Goal: Check status: Check status

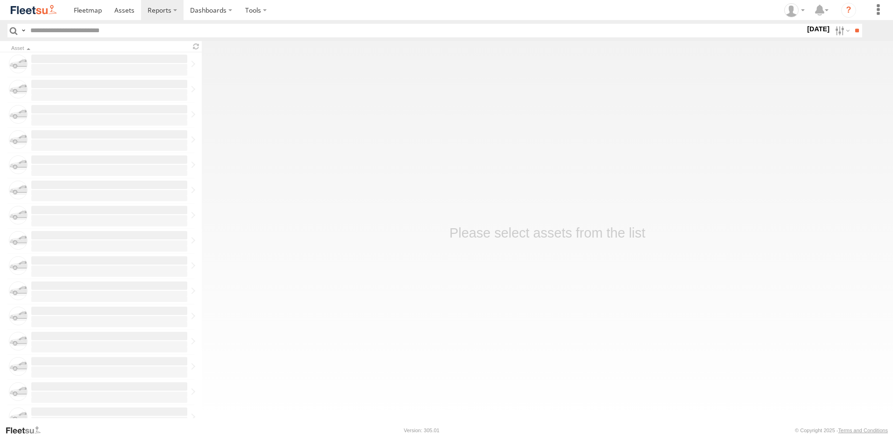
click at [805, 31] on label "[DATE]" at bounding box center [818, 29] width 26 height 10
click at [0, 0] on label at bounding box center [0, 0] width 0 height 0
click at [858, 34] on input "**" at bounding box center [856, 31] width 11 height 14
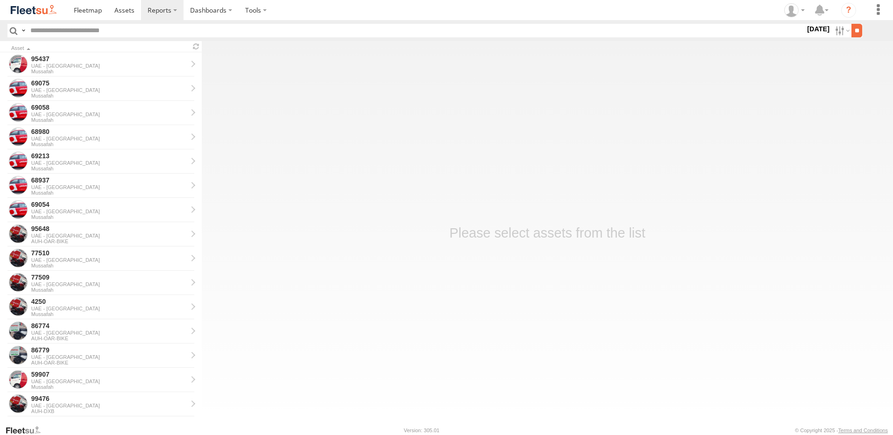
click at [856, 28] on input "**" at bounding box center [856, 31] width 11 height 14
click at [106, 29] on input "text" at bounding box center [416, 31] width 778 height 14
paste input "*****"
type input "*****"
click at [851, 24] on input "**" at bounding box center [856, 31] width 11 height 14
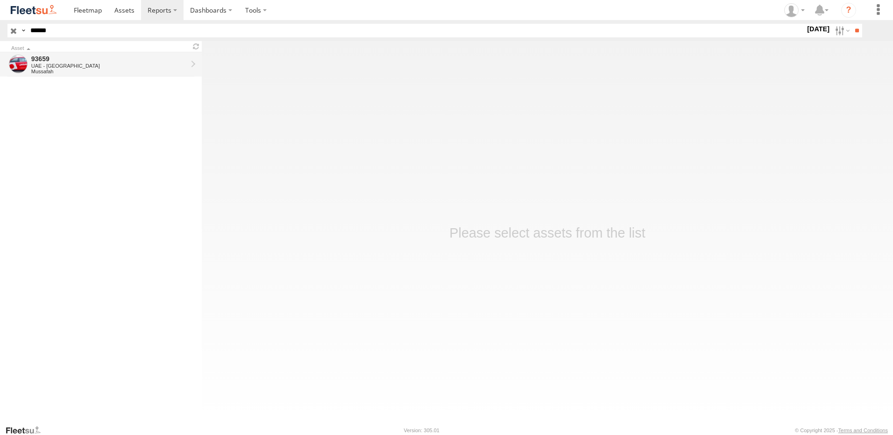
click at [47, 64] on div "UAE - [GEOGRAPHIC_DATA]" at bounding box center [109, 66] width 156 height 6
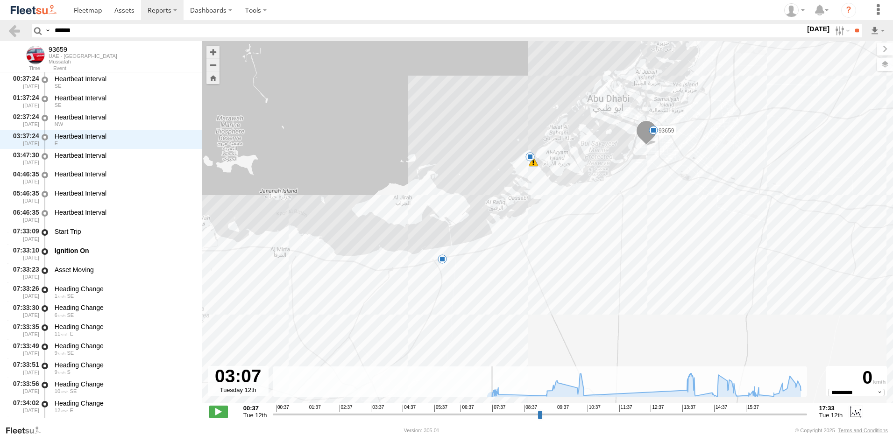
select select "**********"
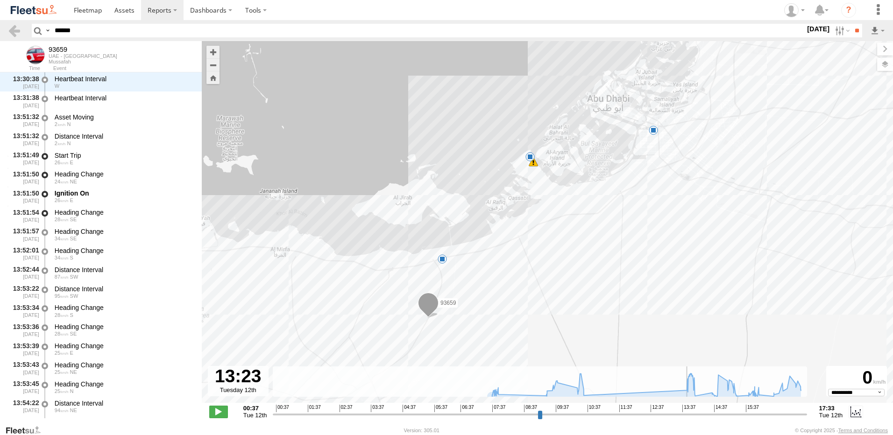
click at [673, 419] on input "range" at bounding box center [540, 414] width 534 height 9
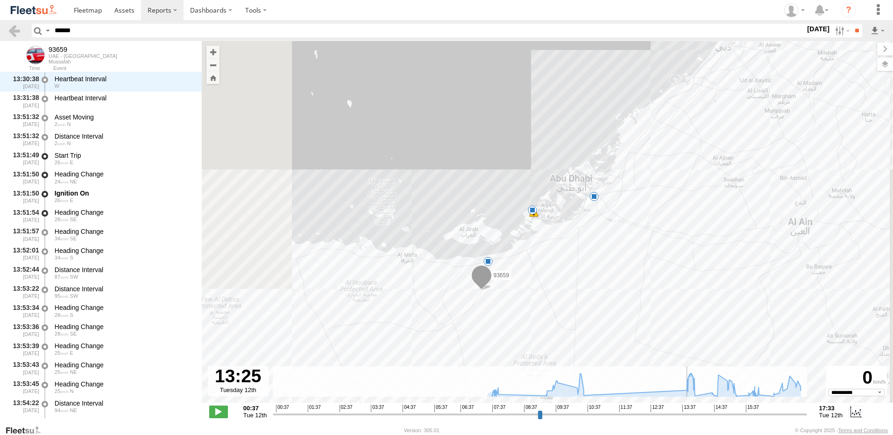
drag, startPoint x: 531, startPoint y: 318, endPoint x: 526, endPoint y: 288, distance: 30.3
click at [526, 288] on div "93659 07:51 Tue 14:10 Tue 16:03 Tue 16:17 Tue" at bounding box center [547, 227] width 691 height 372
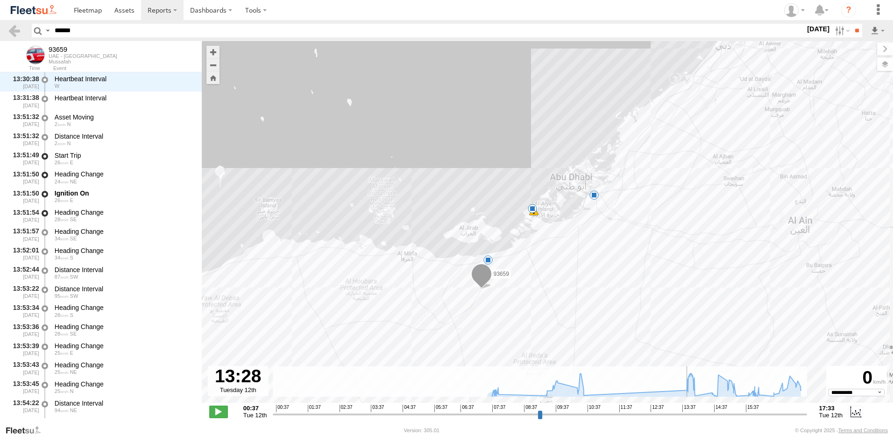
drag, startPoint x: 490, startPoint y: 303, endPoint x: 504, endPoint y: 276, distance: 29.9
click at [504, 276] on div "93659 07:51 Tue 14:10 Tue 16:03 Tue 16:17 Tue" at bounding box center [547, 227] width 691 height 372
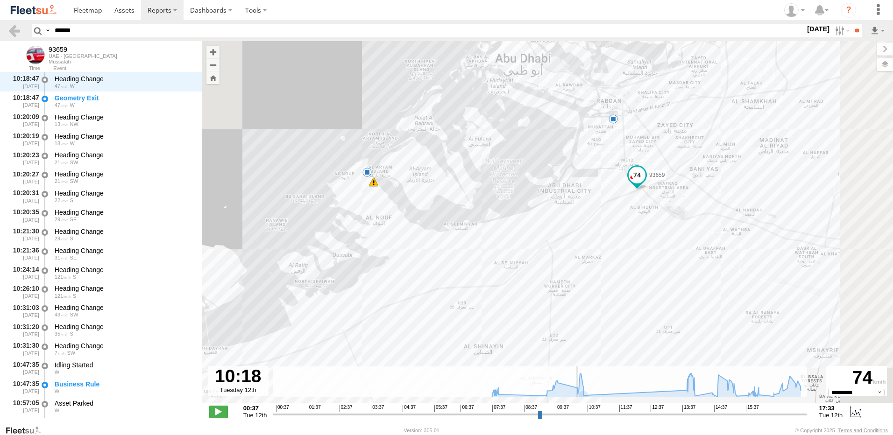
drag, startPoint x: 677, startPoint y: 416, endPoint x: 577, endPoint y: 415, distance: 99.9
click at [577, 415] on input "range" at bounding box center [540, 414] width 534 height 9
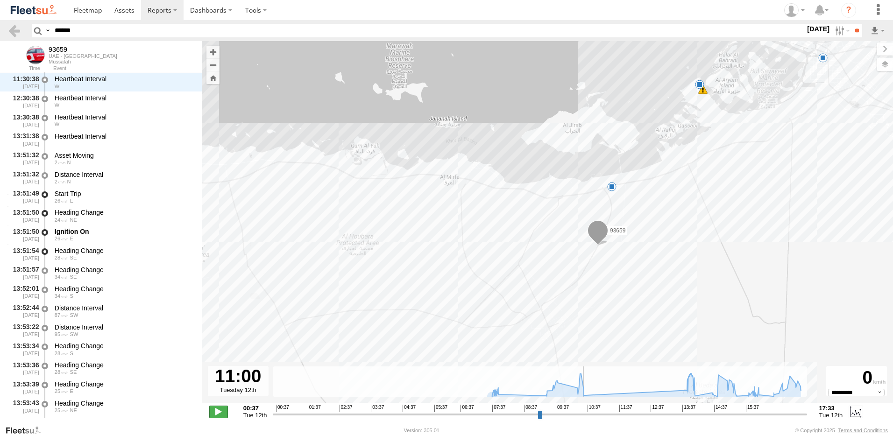
scroll to position [2404, 0]
click at [224, 410] on span at bounding box center [218, 412] width 19 height 12
drag, startPoint x: 599, startPoint y: 415, endPoint x: 689, endPoint y: 417, distance: 90.6
click at [689, 417] on input "range" at bounding box center [540, 414] width 534 height 9
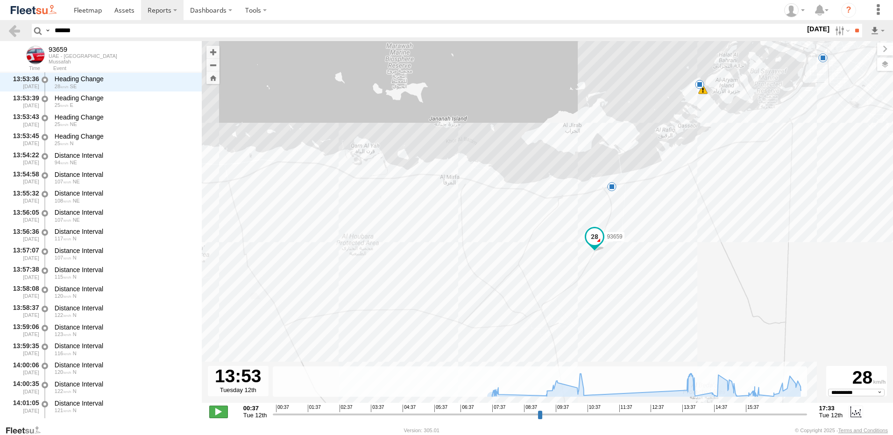
click at [215, 415] on span at bounding box center [218, 412] width 19 height 12
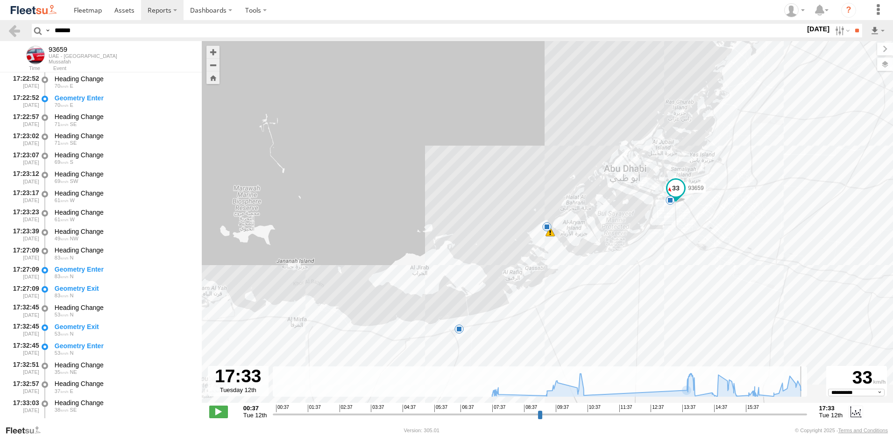
scroll to position [6310, 0]
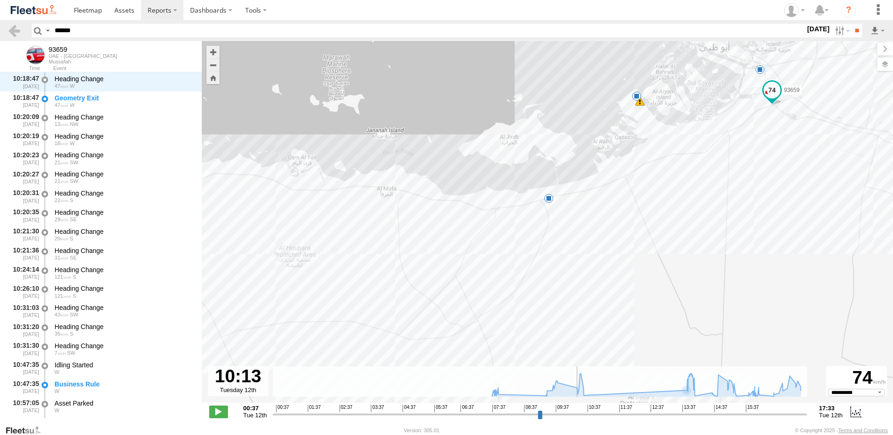
drag, startPoint x: 691, startPoint y: 417, endPoint x: 575, endPoint y: 429, distance: 116.3
click at [575, 419] on input "range" at bounding box center [540, 414] width 534 height 9
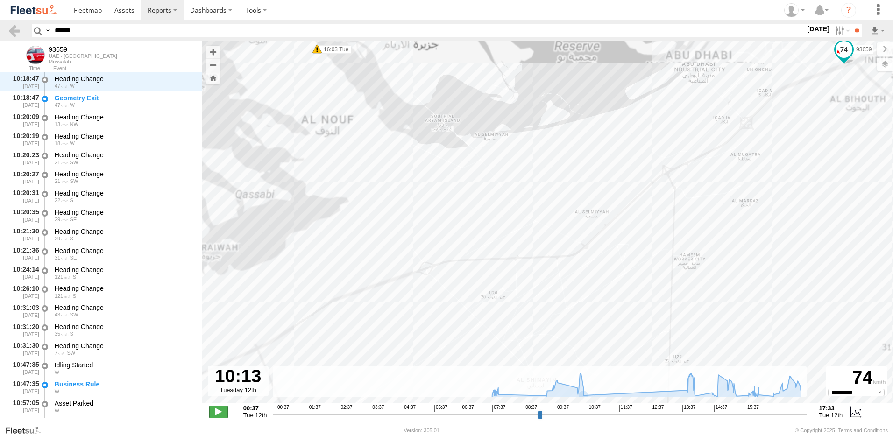
click at [217, 412] on span at bounding box center [218, 412] width 19 height 12
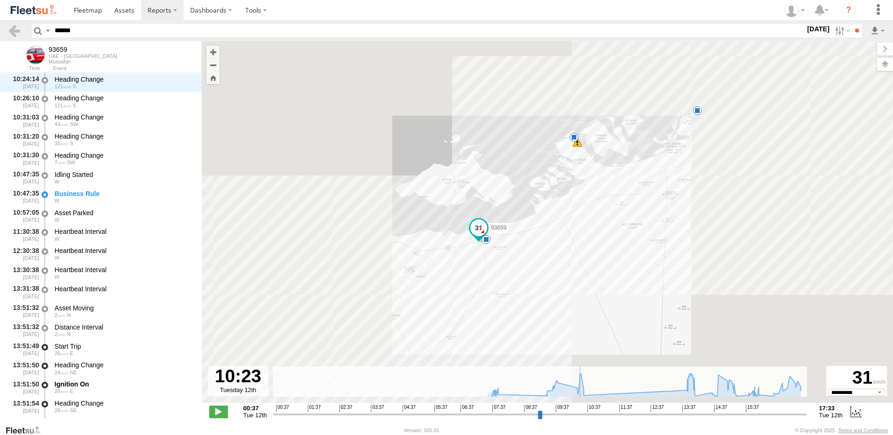
click at [568, 417] on input "range" at bounding box center [540, 414] width 534 height 9
click at [526, 420] on div "**********" at bounding box center [547, 413] width 691 height 20
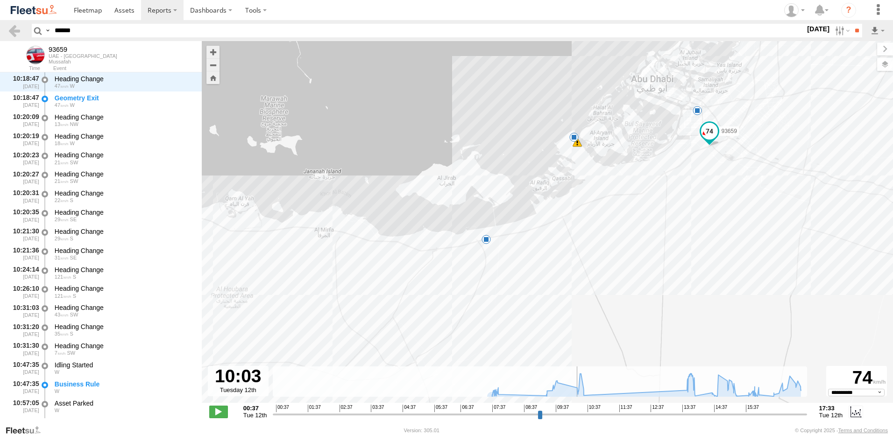
click at [578, 416] on input "range" at bounding box center [540, 414] width 534 height 9
click at [569, 416] on input "range" at bounding box center [540, 414] width 534 height 9
click at [562, 417] on input "range" at bounding box center [540, 414] width 534 height 9
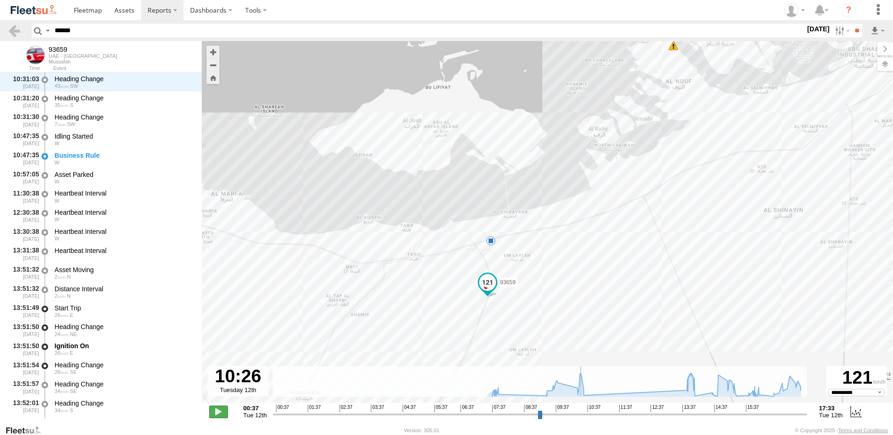
click at [218, 412] on span at bounding box center [218, 412] width 19 height 12
click at [220, 414] on span at bounding box center [218, 412] width 19 height 12
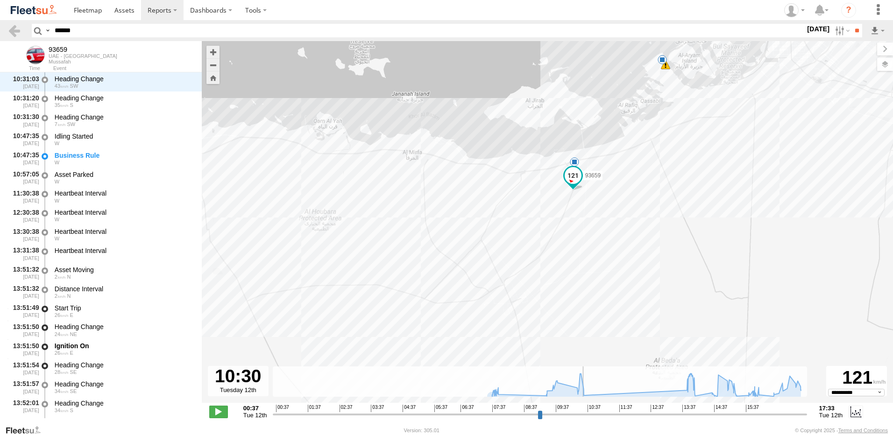
drag, startPoint x: 592, startPoint y: 233, endPoint x: 618, endPoint y: 185, distance: 55.4
click at [618, 185] on div "93659 07:51 Tue 14:10 Tue 16:03 Tue 16:17 Tue" at bounding box center [547, 227] width 691 height 372
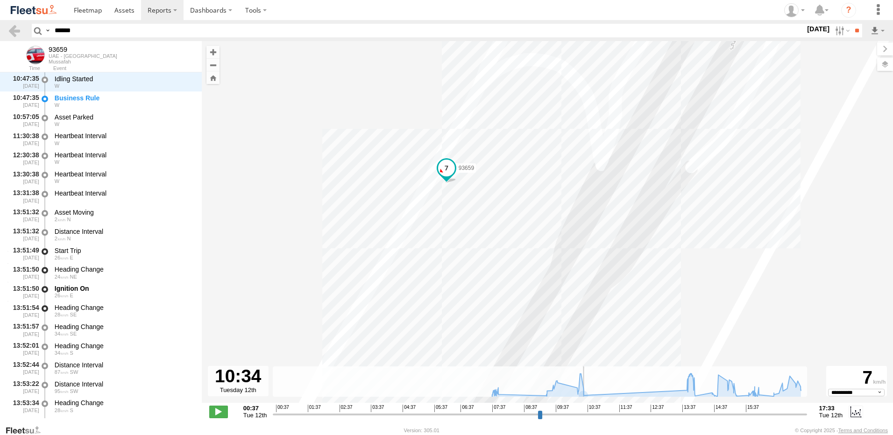
drag, startPoint x: 598, startPoint y: 416, endPoint x: 585, endPoint y: 416, distance: 13.1
click at [585, 416] on input "range" at bounding box center [540, 414] width 534 height 9
drag, startPoint x: 591, startPoint y: 417, endPoint x: 647, endPoint y: 418, distance: 56.1
click at [647, 419] on input "range" at bounding box center [540, 414] width 534 height 9
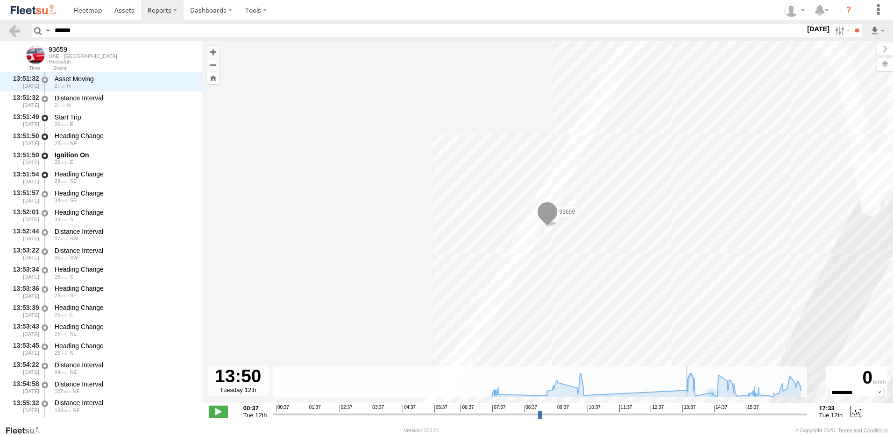
drag, startPoint x: 647, startPoint y: 416, endPoint x: 686, endPoint y: 418, distance: 38.9
click at [686, 418] on input "range" at bounding box center [540, 414] width 534 height 9
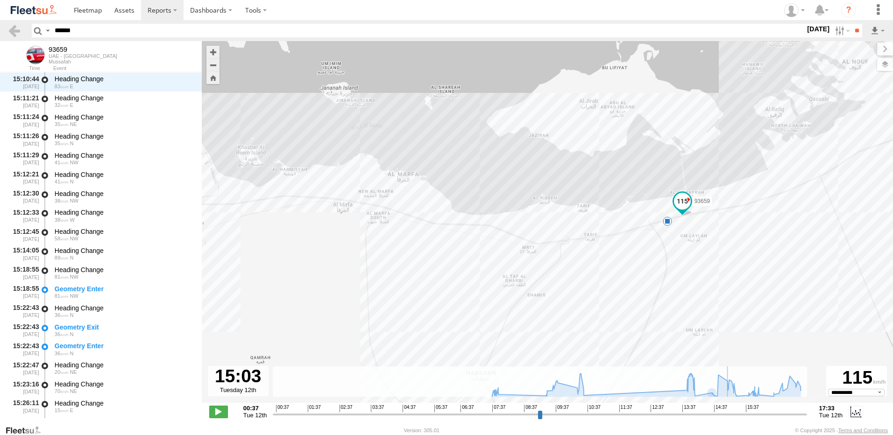
drag, startPoint x: 701, startPoint y: 415, endPoint x: 725, endPoint y: 416, distance: 24.3
click at [725, 416] on input "range" at bounding box center [540, 414] width 534 height 9
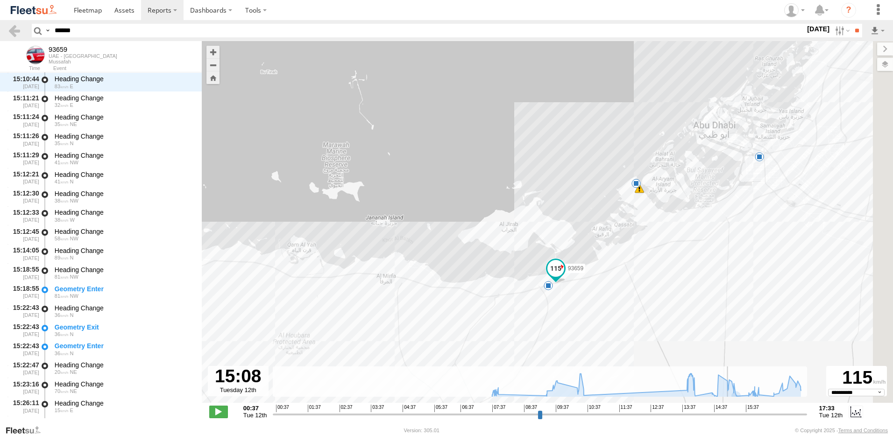
drag, startPoint x: 753, startPoint y: 313, endPoint x: 583, endPoint y: 319, distance: 170.1
click at [583, 319] on div "93659 07:51 Tue 14:10 Tue 16:03 Tue 16:17 Tue" at bounding box center [547, 227] width 691 height 372
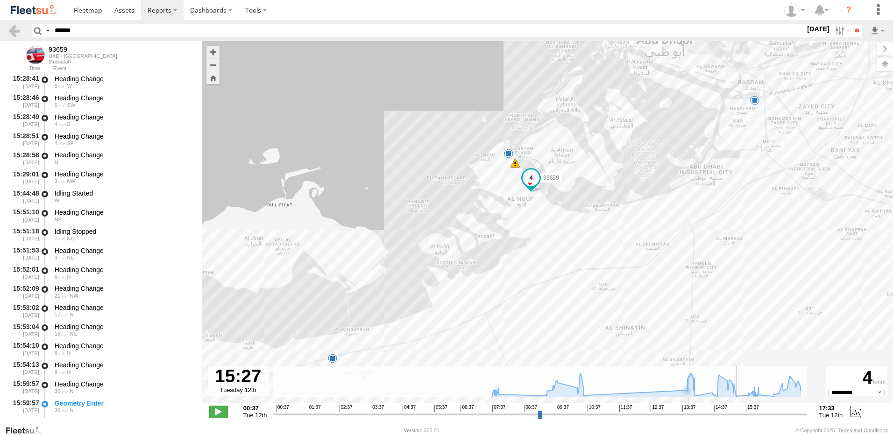
drag, startPoint x: 732, startPoint y: 414, endPoint x: 738, endPoint y: 416, distance: 6.4
click at [738, 416] on input "range" at bounding box center [540, 414] width 534 height 9
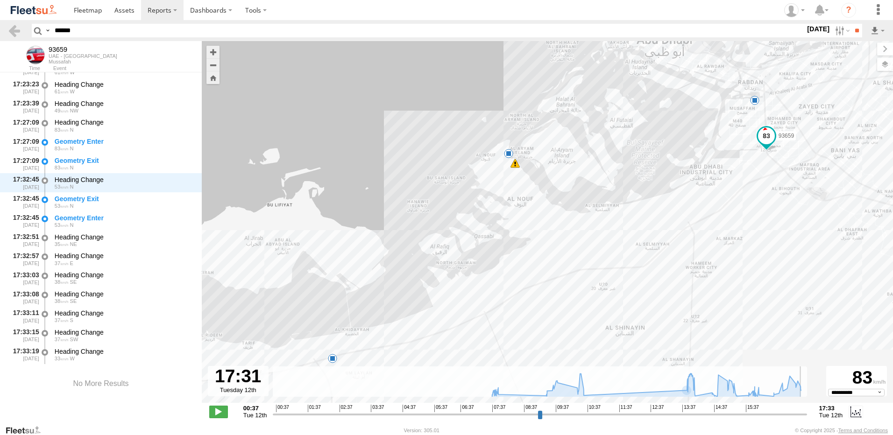
scroll to position [6310, 0]
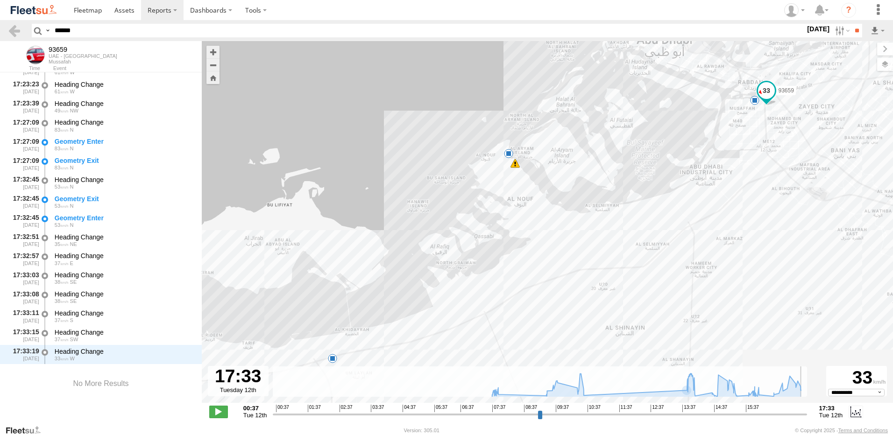
drag, startPoint x: 738, startPoint y: 416, endPoint x: 827, endPoint y: 407, distance: 88.7
click at [806, 410] on input "range" at bounding box center [540, 414] width 534 height 9
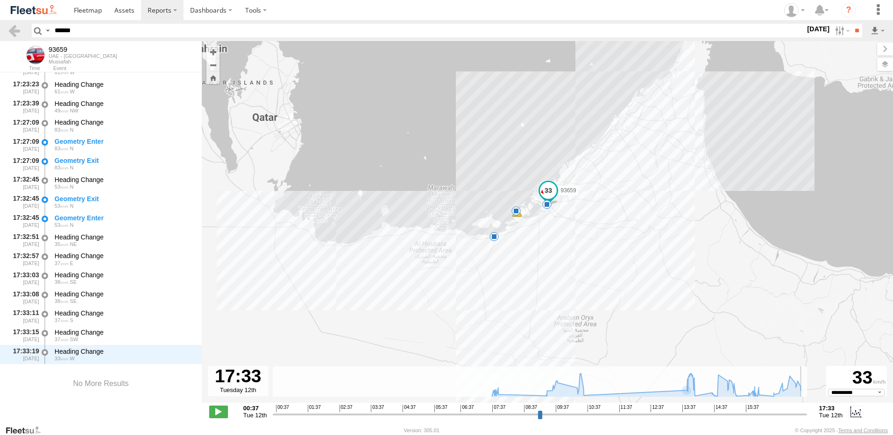
drag, startPoint x: 221, startPoint y: 410, endPoint x: 253, endPoint y: 391, distance: 36.7
click at [221, 410] on span at bounding box center [218, 412] width 19 height 12
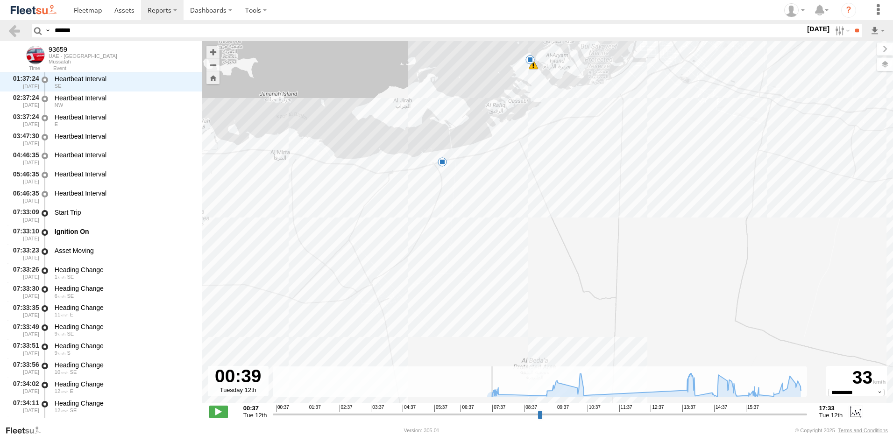
drag, startPoint x: 475, startPoint y: 258, endPoint x: 547, endPoint y: 194, distance: 96.3
click at [547, 194] on div "93659 07:51 Tue 14:10 Tue 16:03 Tue 16:17 Tue" at bounding box center [547, 227] width 691 height 372
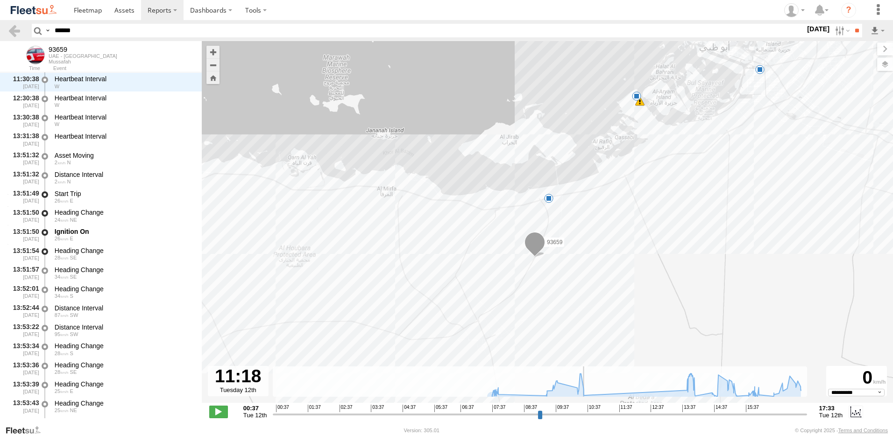
drag, startPoint x: 277, startPoint y: 417, endPoint x: 580, endPoint y: 344, distance: 311.8
click at [608, 418] on input "range" at bounding box center [540, 414] width 534 height 9
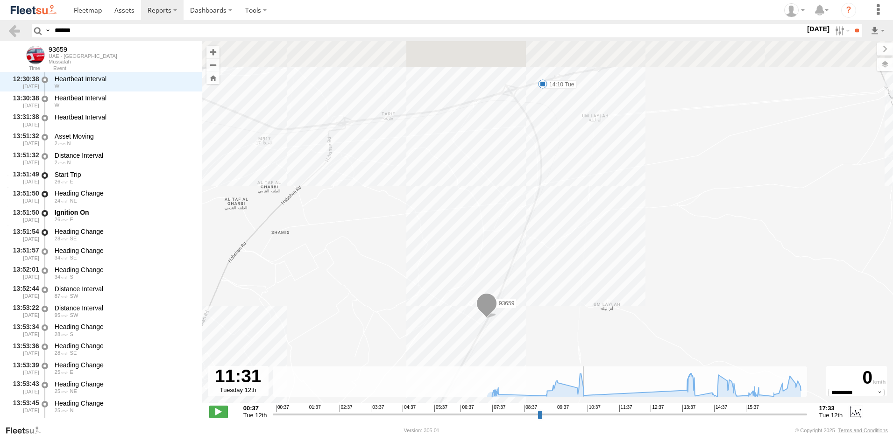
drag, startPoint x: 527, startPoint y: 155, endPoint x: 537, endPoint y: 236, distance: 81.9
click at [537, 236] on div "93659 07:51 Tue 14:10 Tue 16:03 Tue 16:17 Tue" at bounding box center [547, 227] width 691 height 372
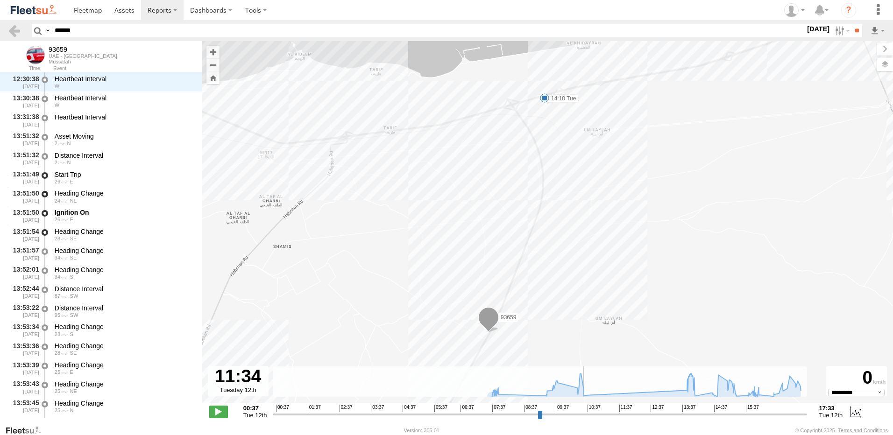
drag, startPoint x: 570, startPoint y: 118, endPoint x: 569, endPoint y: 153, distance: 35.0
click at [569, 153] on div "93659 07:51 Tue 14:10 Tue 16:03 Tue 16:17 Tue" at bounding box center [547, 227] width 691 height 372
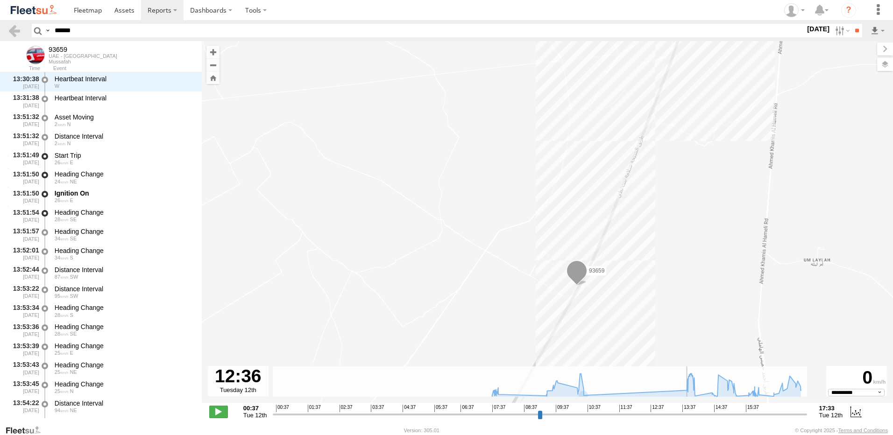
drag, startPoint x: 658, startPoint y: 101, endPoint x: 643, endPoint y: 221, distance: 121.4
click at [643, 221] on div "93659 07:51 Tue 14:10 Tue 16:03 Tue 16:17 Tue" at bounding box center [547, 227] width 691 height 372
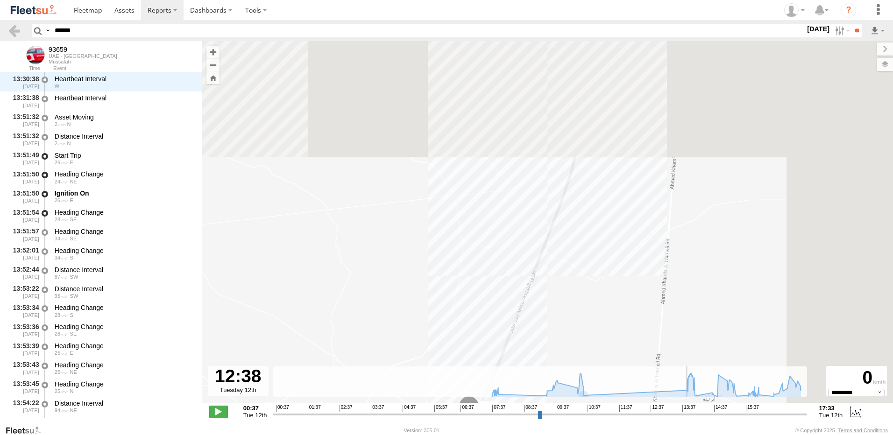
drag, startPoint x: 683, startPoint y: 152, endPoint x: 557, endPoint y: 325, distance: 214.3
click at [557, 325] on div "93659 07:51 Tue 14:10 Tue 16:03 Tue 16:17 Tue" at bounding box center [547, 227] width 691 height 372
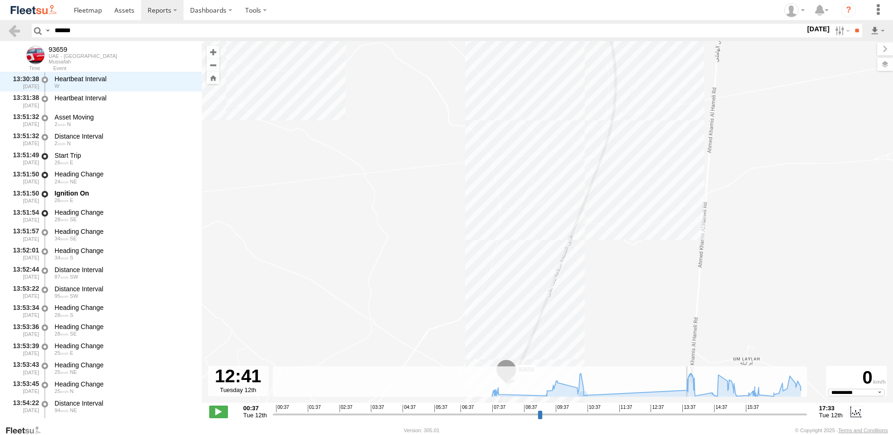
drag, startPoint x: 638, startPoint y: 135, endPoint x: 575, endPoint y: 348, distance: 222.1
click at [575, 352] on div "93659 07:51 Tue 14:10 Tue 16:03 Tue 16:17 Tue" at bounding box center [547, 227] width 691 height 372
drag, startPoint x: 657, startPoint y: 119, endPoint x: 579, endPoint y: 375, distance: 268.2
click at [579, 378] on div "← Move left → Move right ↑ Move up ↓ Move down + Zoom in - Zoom out Home Jump l…" at bounding box center [547, 233] width 691 height 384
drag, startPoint x: 646, startPoint y: 134, endPoint x: 589, endPoint y: 325, distance: 199.3
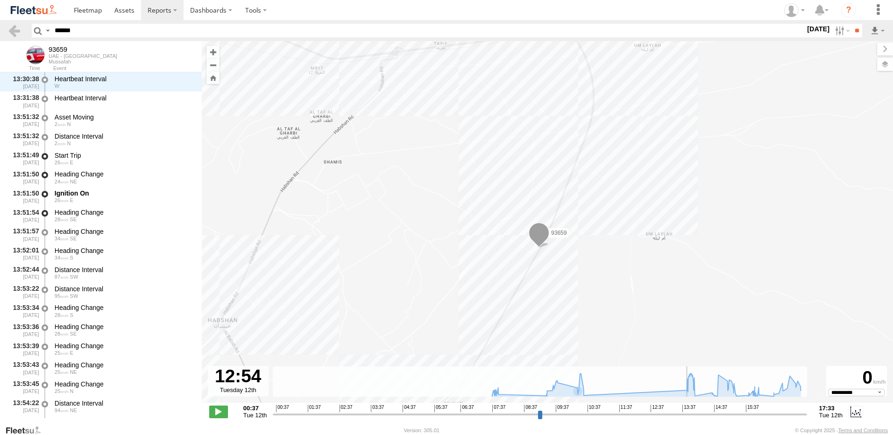
click at [589, 325] on div "93659 07:51 Tue 14:10 Tue 16:03 Tue 16:17 Tue" at bounding box center [547, 227] width 691 height 372
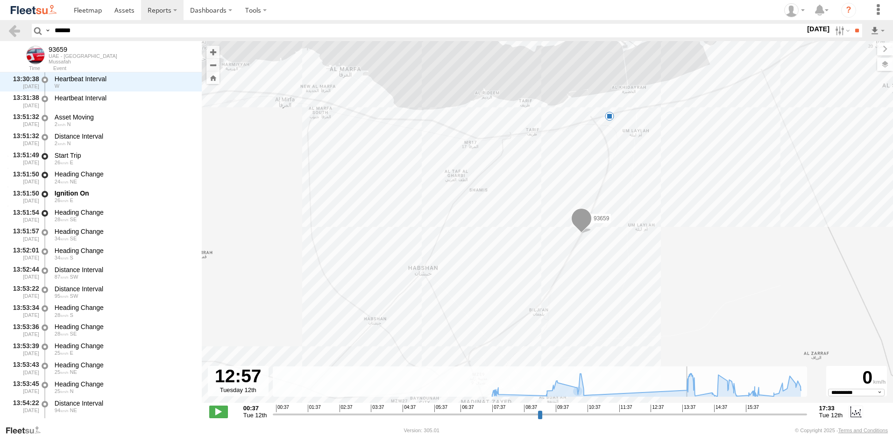
drag, startPoint x: 679, startPoint y: 116, endPoint x: 668, endPoint y: 138, distance: 23.8
click at [668, 137] on div "93659 07:51 Tue 14:10 Tue 16:03 Tue 16:17 Tue" at bounding box center [547, 227] width 691 height 372
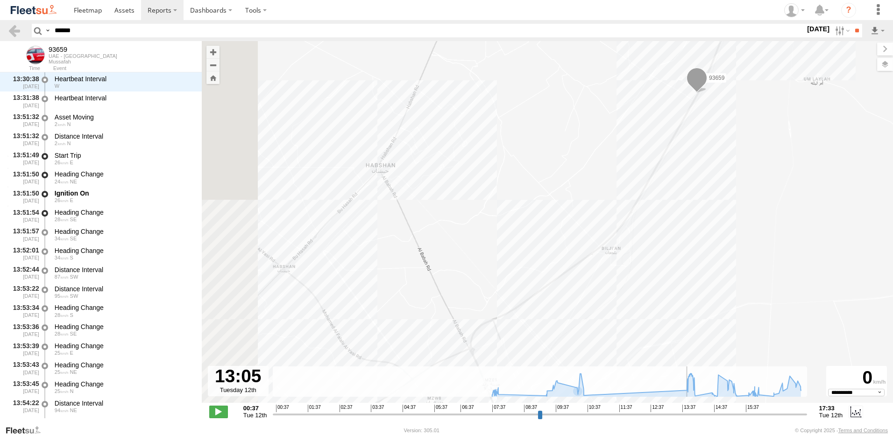
drag, startPoint x: 531, startPoint y: 217, endPoint x: 680, endPoint y: 136, distance: 169.9
click at [680, 136] on div "93659 07:51 Tue 14:10 Tue 16:03 Tue 16:17 Tue" at bounding box center [547, 227] width 691 height 372
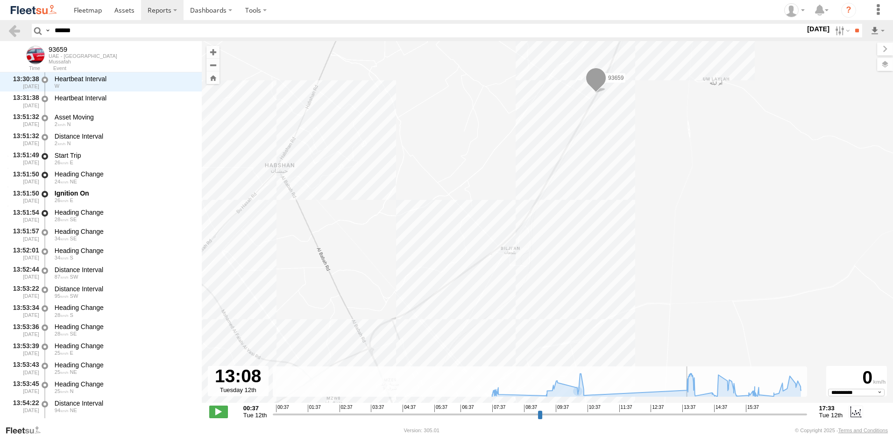
drag, startPoint x: 447, startPoint y: 282, endPoint x: 629, endPoint y: 75, distance: 275.0
click at [629, 75] on div "93659 07:51 Tue 14:10 Tue 16:03 Tue 16:17 Tue" at bounding box center [547, 227] width 691 height 372
type input "**********"
